Goal: Task Accomplishment & Management: Manage account settings

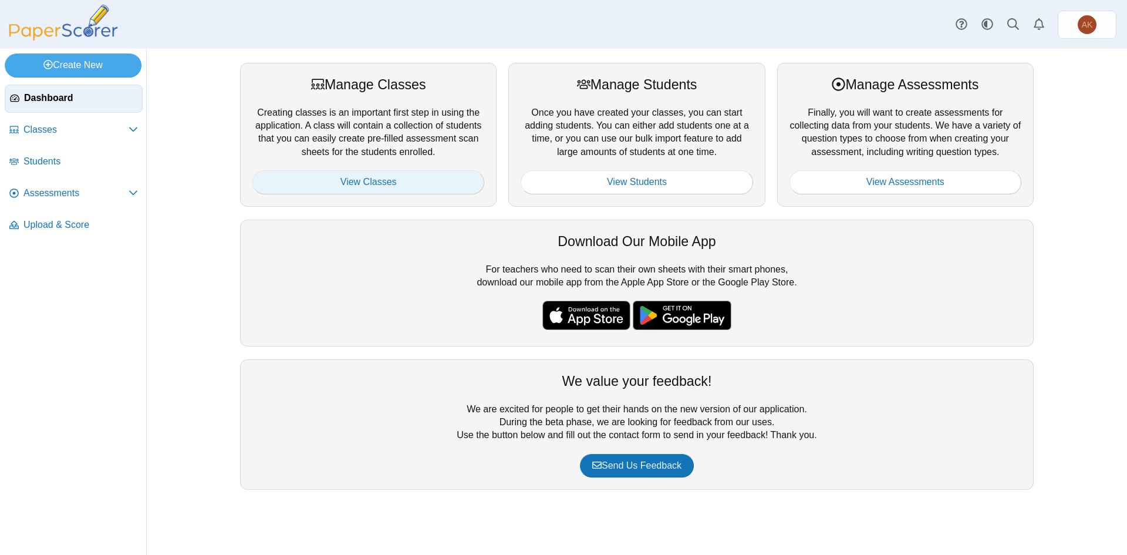
click at [355, 186] on link "View Classes" at bounding box center [368, 181] width 232 height 23
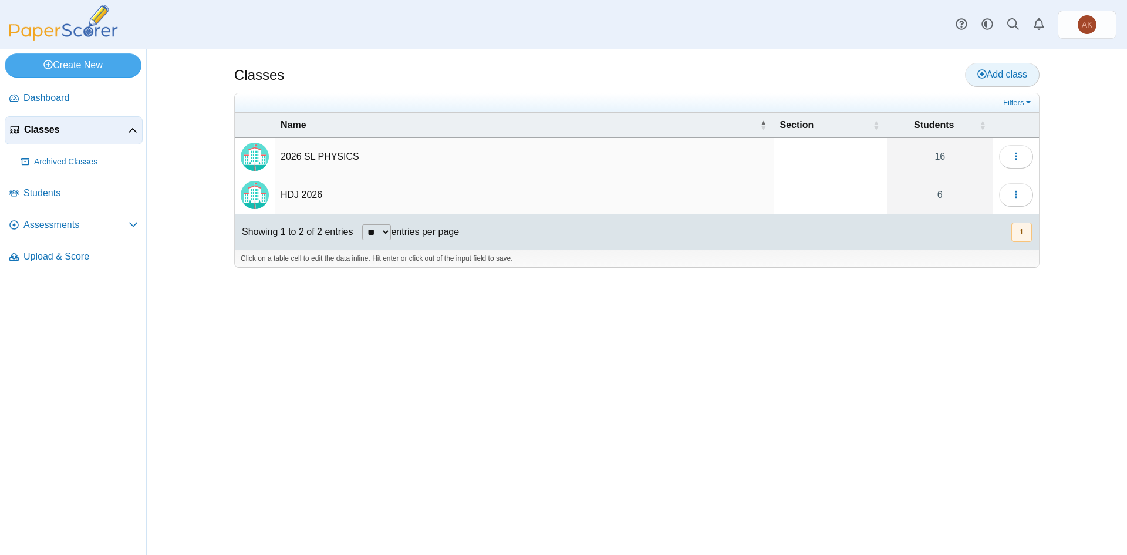
click at [988, 66] on link "Add class" at bounding box center [1002, 74] width 75 height 23
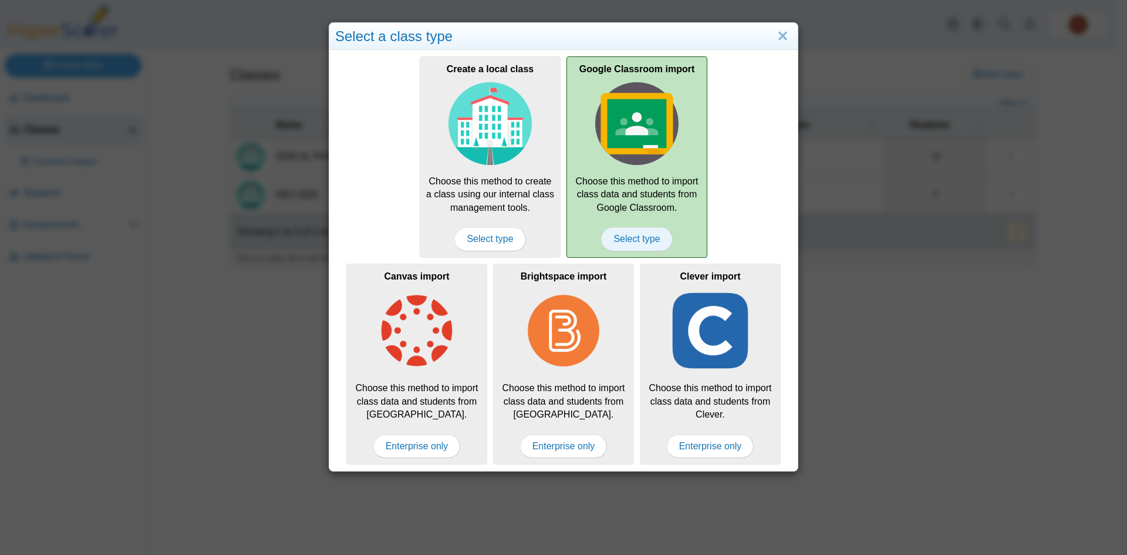
click at [651, 240] on span "Select type" at bounding box center [636, 238] width 71 height 23
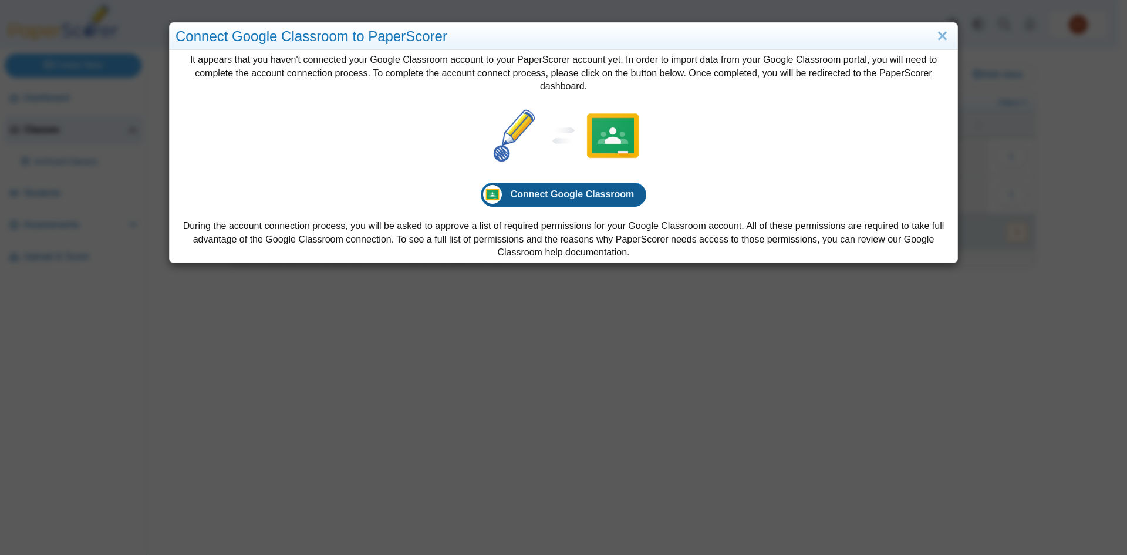
click at [608, 189] on span "Connect Google Classroom" at bounding box center [573, 194] width 124 height 10
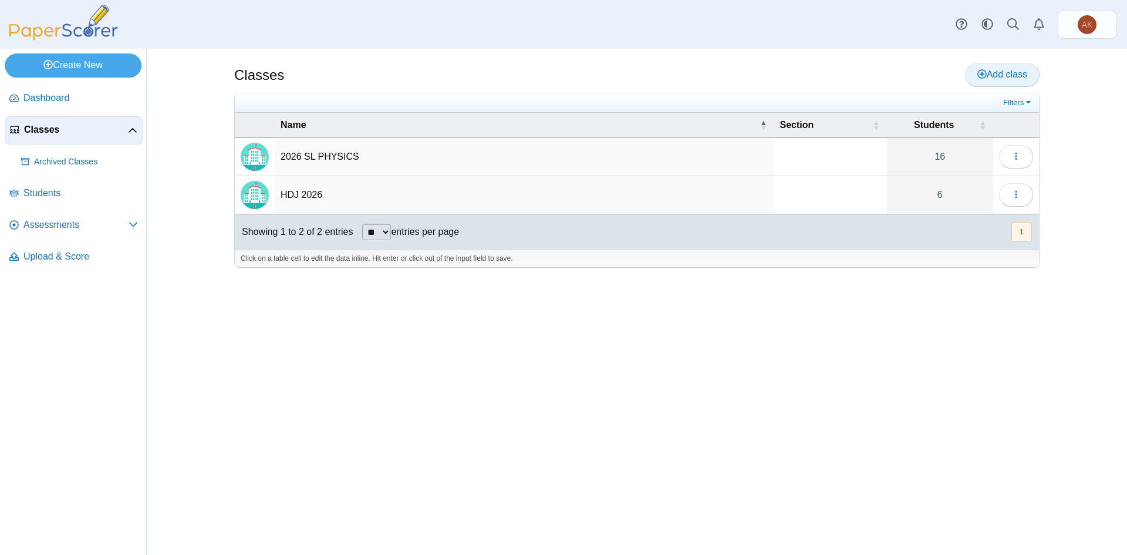
click at [1001, 76] on span "Add class" at bounding box center [1003, 74] width 50 height 10
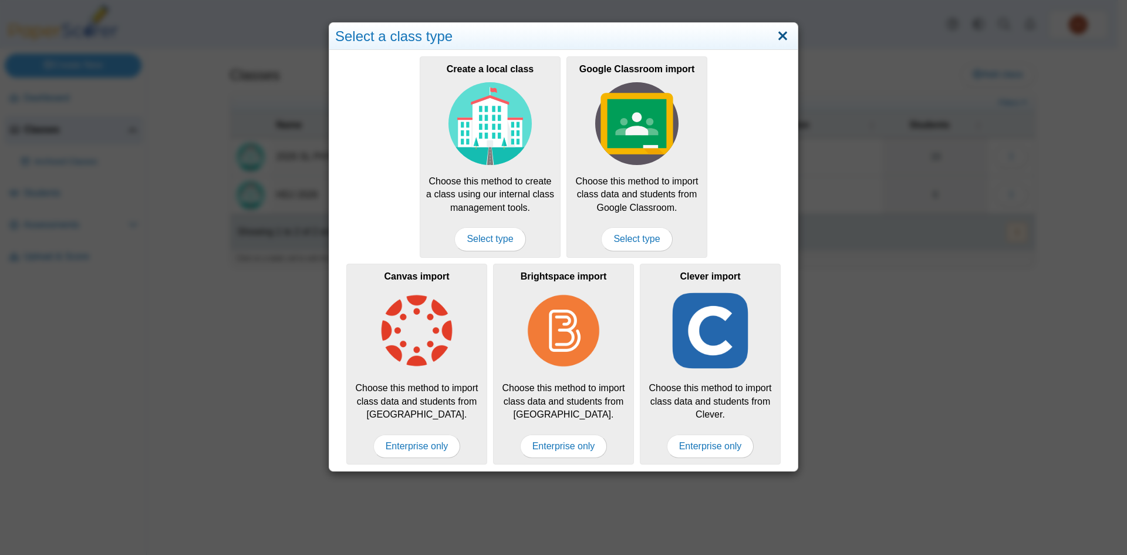
click at [780, 31] on link "Close" at bounding box center [783, 36] width 18 height 20
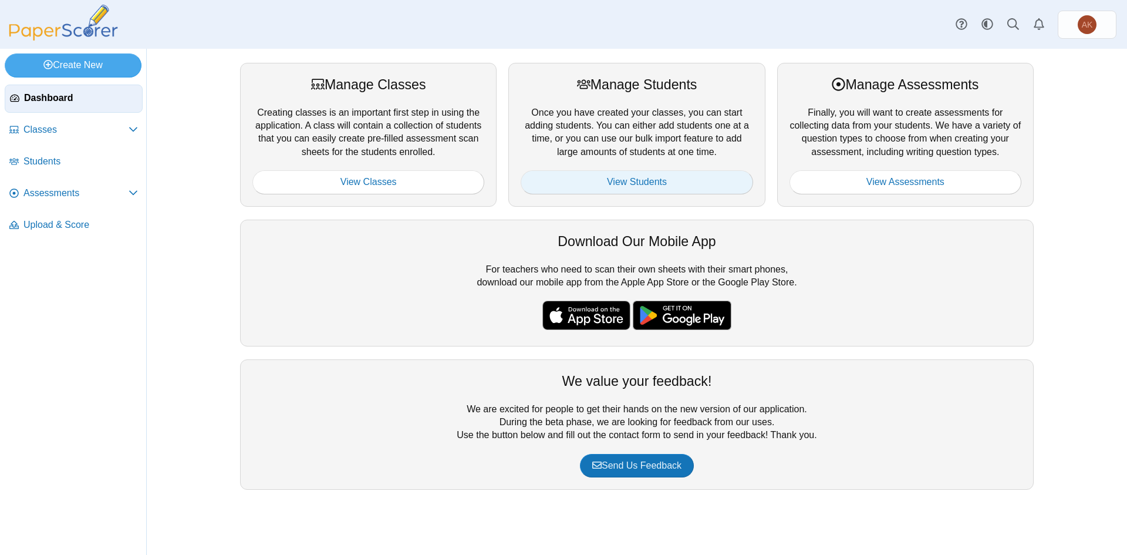
click at [697, 191] on link "View Students" at bounding box center [637, 181] width 232 height 23
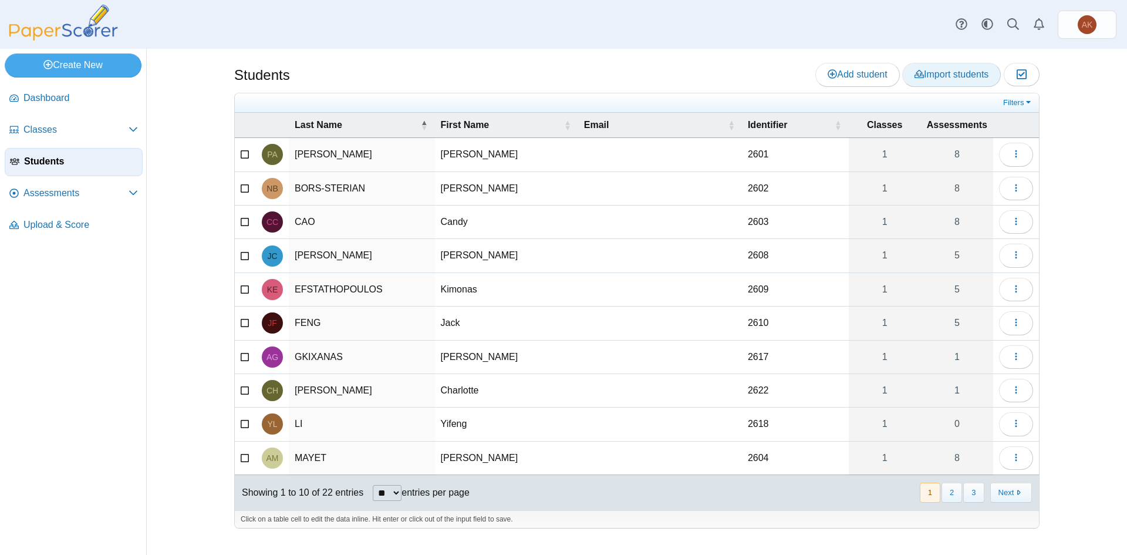
click at [950, 76] on span "Import students" at bounding box center [952, 74] width 74 height 10
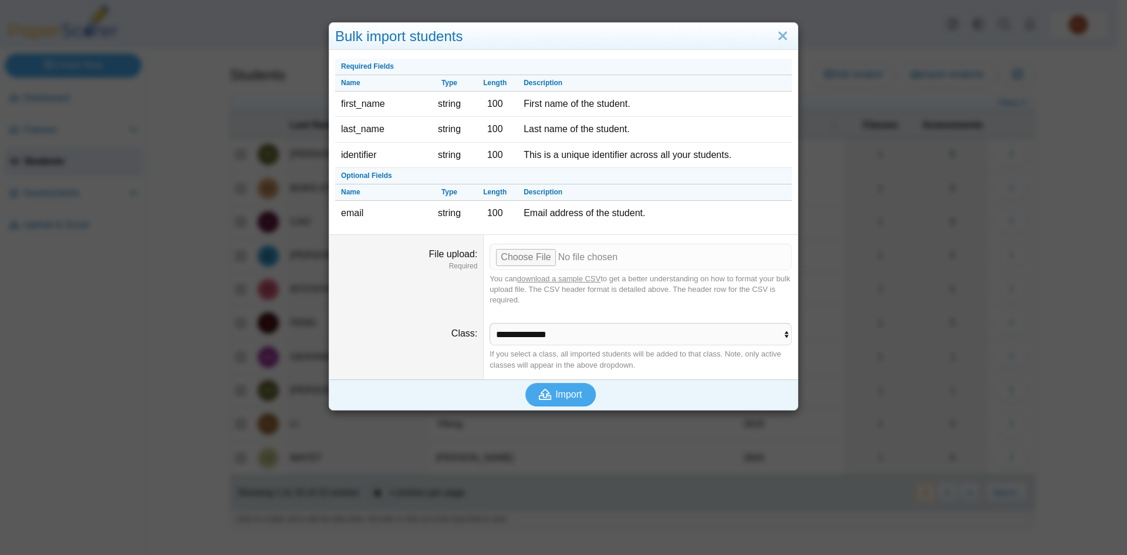
click at [538, 278] on link "download a sample CSV" at bounding box center [558, 278] width 83 height 9
click at [521, 261] on input "File upload" at bounding box center [641, 257] width 302 height 26
type input "**********"
click at [582, 400] on button "Import" at bounding box center [561, 394] width 70 height 23
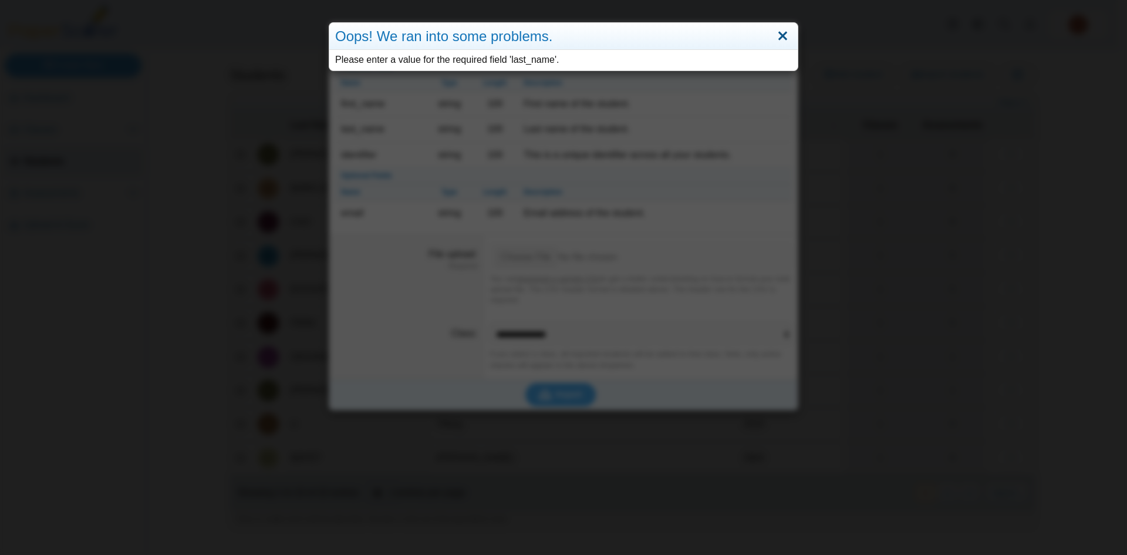
click at [779, 36] on link "Close" at bounding box center [783, 36] width 18 height 20
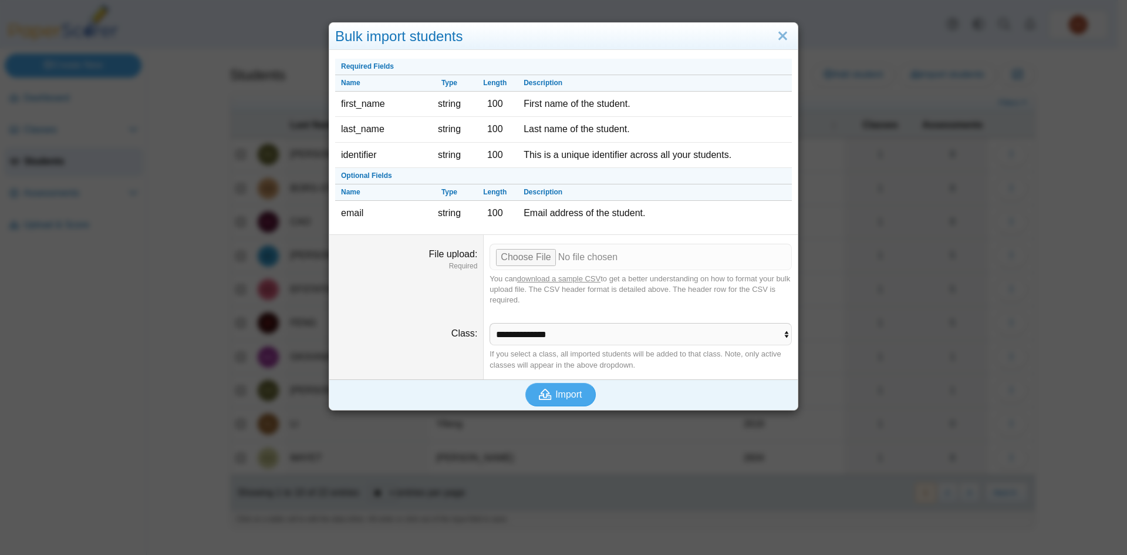
click at [1003, 135] on div "Bulk import students Required Fields Name Type Length Description first_name st…" at bounding box center [563, 277] width 1127 height 555
